Goal: Find specific page/section: Find specific page/section

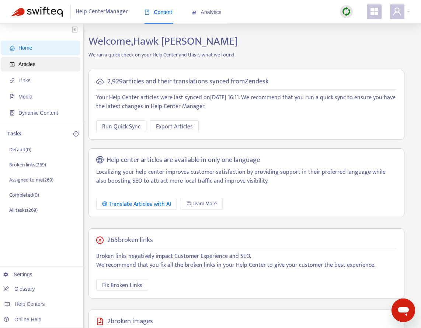
click at [39, 65] on span "Articles" at bounding box center [42, 64] width 65 height 15
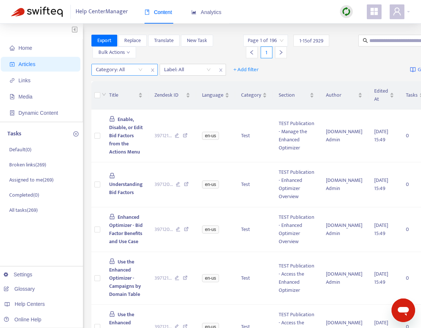
click at [131, 73] on div at bounding box center [115, 69] width 45 height 9
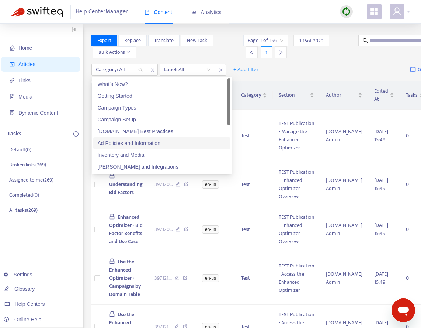
scroll to position [47, 0]
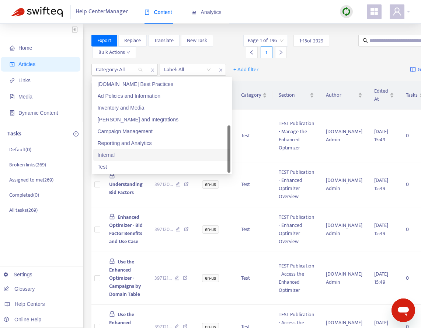
click at [118, 155] on div "Internal" at bounding box center [162, 155] width 128 height 8
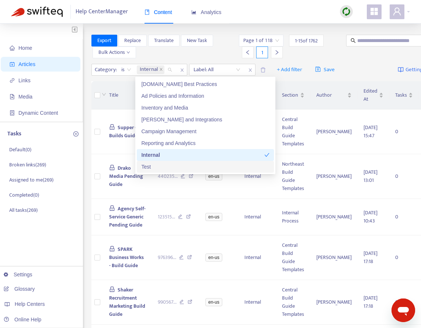
click at [149, 166] on div "Test" at bounding box center [205, 167] width 128 height 8
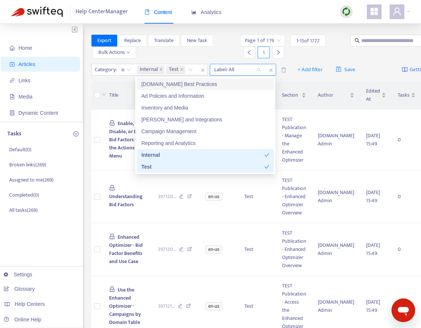
click at [240, 68] on div at bounding box center [234, 69] width 45 height 9
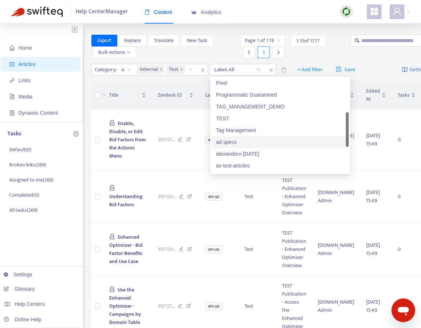
scroll to position [174, 0]
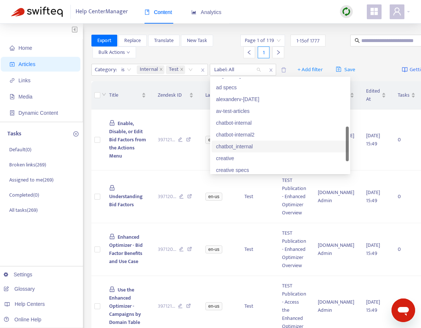
click at [242, 145] on div "chatbot_internal" at bounding box center [280, 146] width 128 height 8
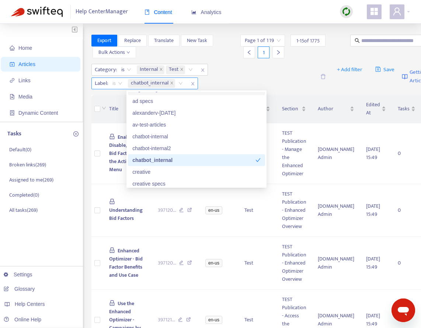
click at [118, 83] on span "is" at bounding box center [117, 83] width 10 height 11
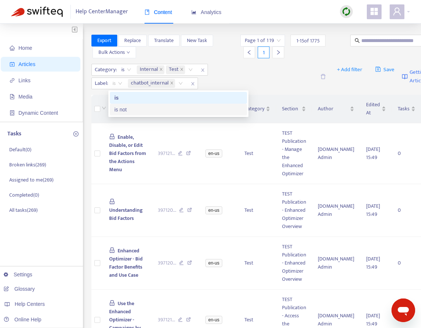
click at [124, 109] on div "is not" at bounding box center [178, 109] width 128 height 8
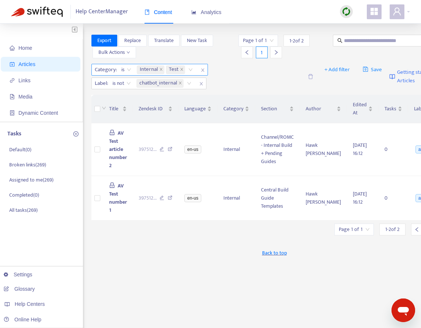
click at [203, 71] on icon "close" at bounding box center [203, 70] width 4 height 4
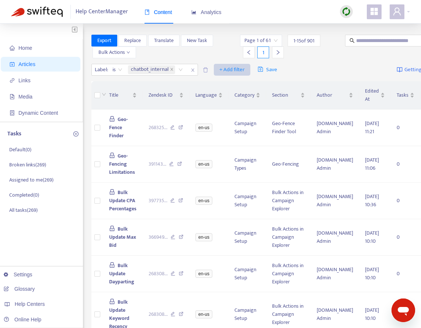
click at [234, 69] on span "+ Add filter" at bounding box center [231, 69] width 25 height 9
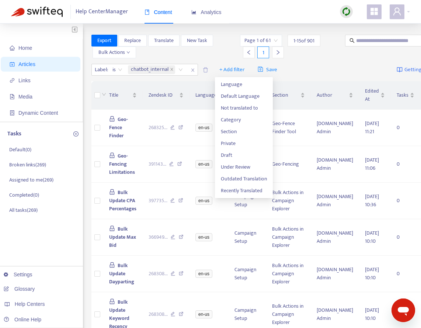
click at [311, 64] on div "Label : is chatbot_internal + Add filter Save Getting started with Articles" at bounding box center [280, 69] width 378 height 17
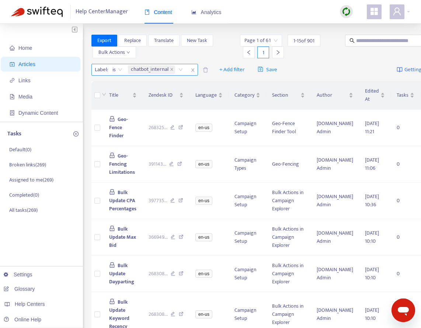
click at [194, 71] on icon "close" at bounding box center [193, 70] width 4 height 4
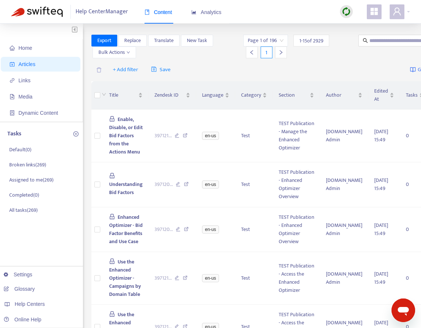
click at [223, 48] on div "Export Replace Translate New Task Bulk Actions" at bounding box center [166, 47] width 151 height 24
